Goal: Transaction & Acquisition: Download file/media

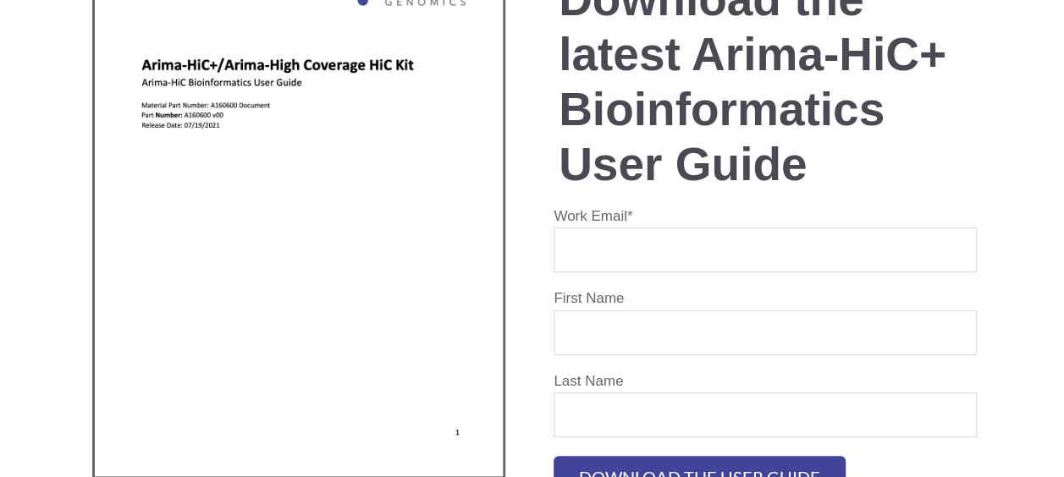
scroll to position [123, 0]
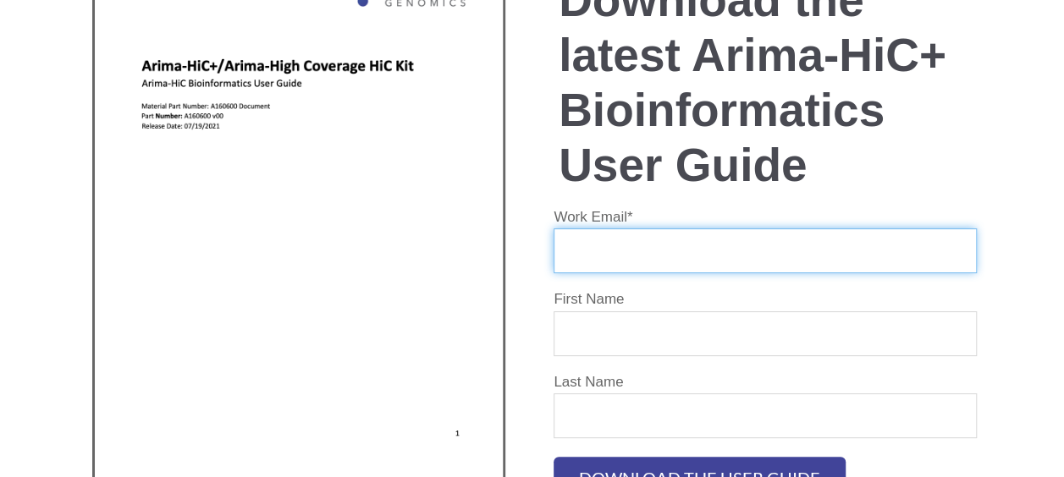
click at [706, 235] on input "Work Email *" at bounding box center [764, 250] width 423 height 45
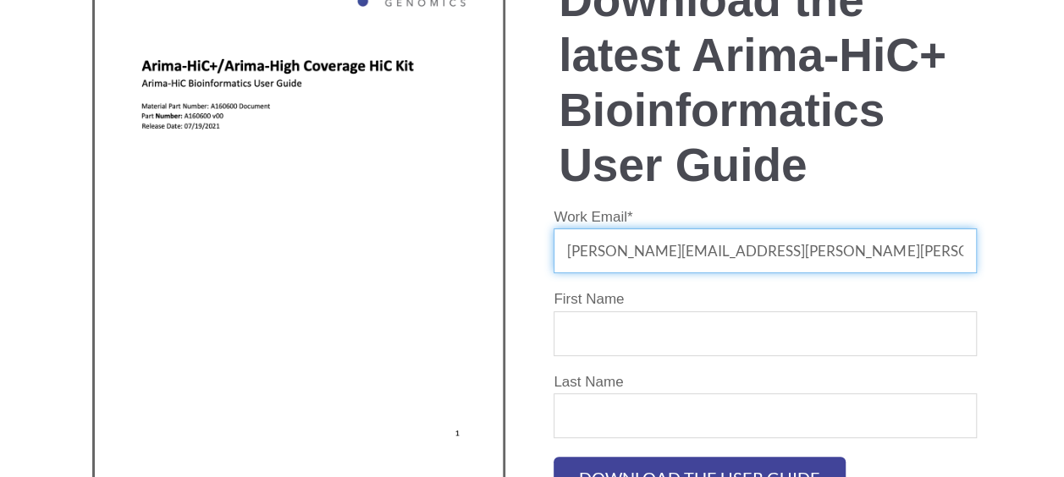
type input "[PERSON_NAME][EMAIL_ADDRESS][PERSON_NAME][PERSON_NAME][DOMAIN_NAME]"
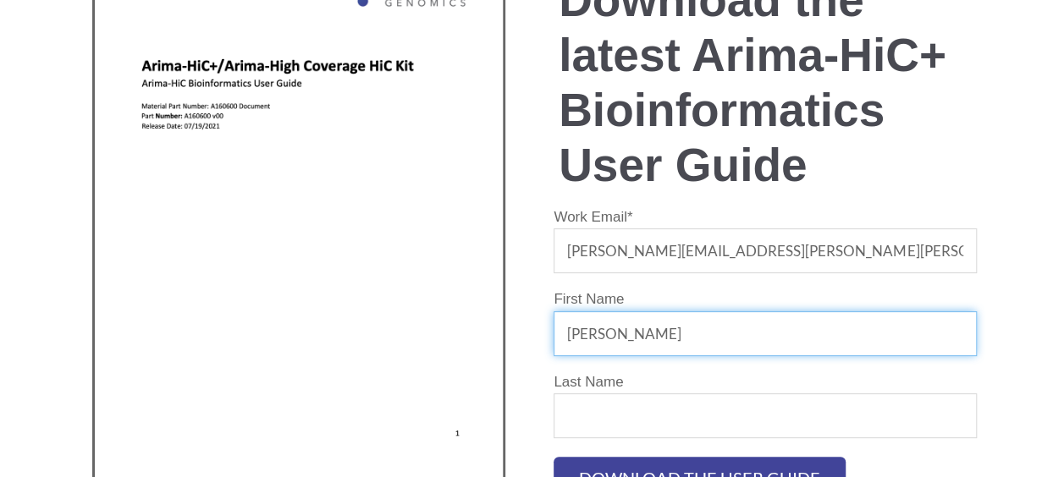
type input "[PERSON_NAME]"
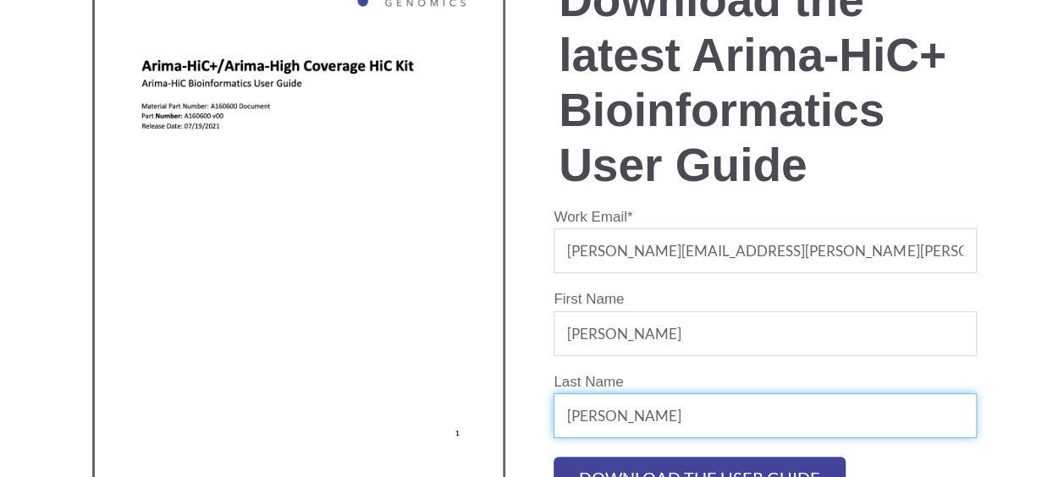
type input "[PERSON_NAME]"
click at [553, 457] on input "Download the user guide" at bounding box center [699, 478] width 292 height 42
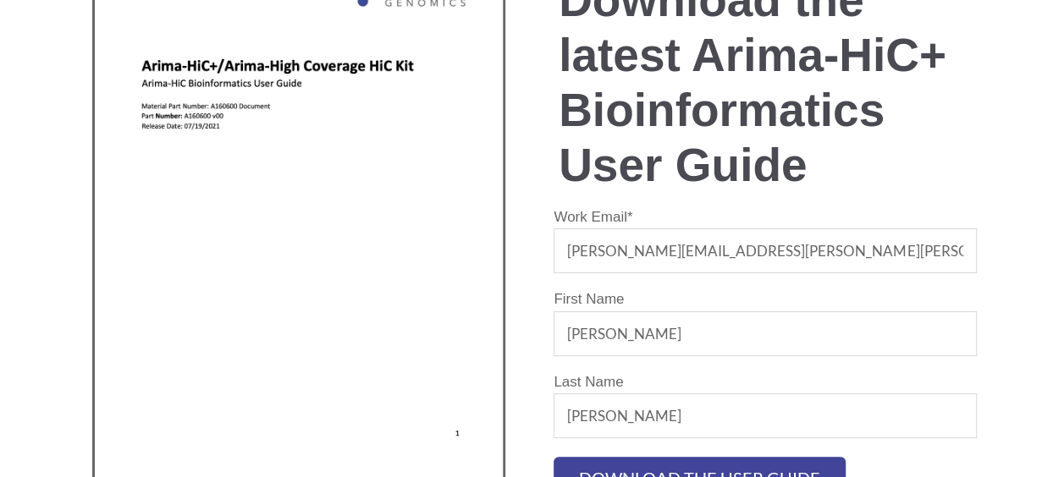
scroll to position [140, 0]
